Goal: Consume media (video, audio): Consume media (video, audio)

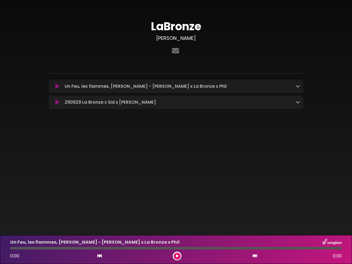
click at [57, 87] on icon at bounding box center [57, 86] width 4 height 5
click at [298, 86] on icon at bounding box center [297, 86] width 4 height 4
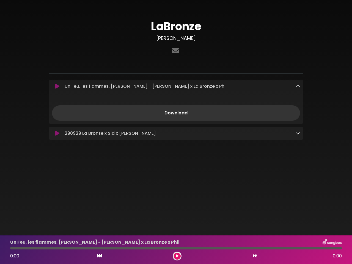
click at [57, 127] on div "290929 La Bronze x Sid x [PERSON_NAME] Loading Track... Name" at bounding box center [176, 133] width 254 height 13
click at [298, 102] on div "Download" at bounding box center [176, 108] width 254 height 24
click at [99, 256] on icon at bounding box center [99, 255] width 4 height 4
click at [177, 256] on icon at bounding box center [177, 255] width 2 height 3
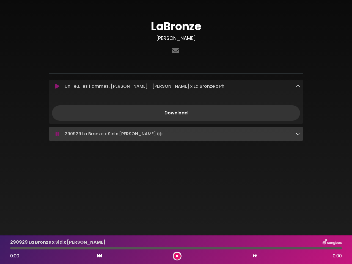
click at [255, 256] on icon at bounding box center [254, 255] width 4 height 4
